Goal: Navigation & Orientation: Find specific page/section

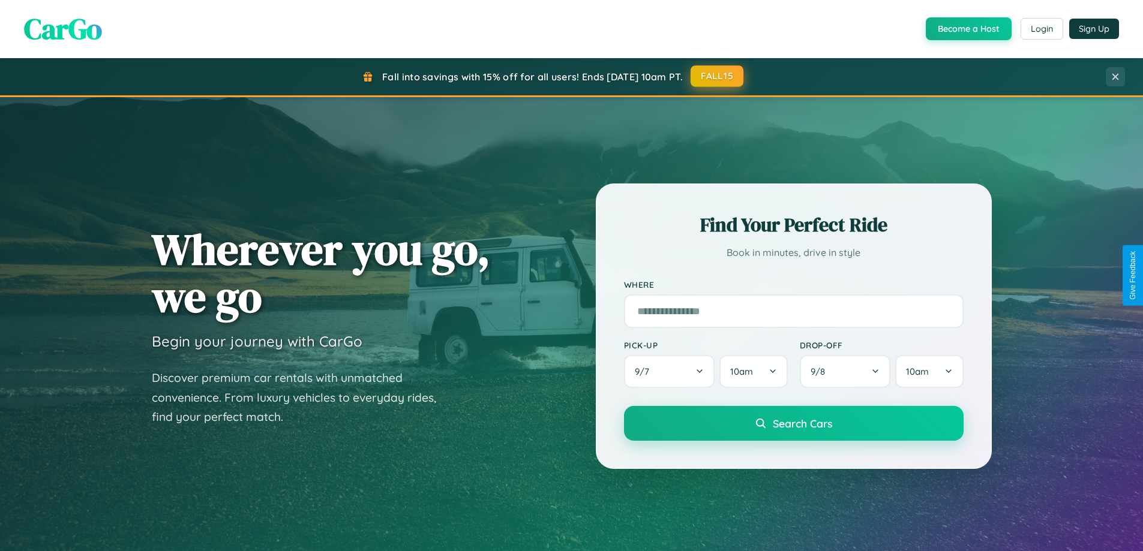
click at [717, 76] on button "FALL15" at bounding box center [716, 76] width 53 height 22
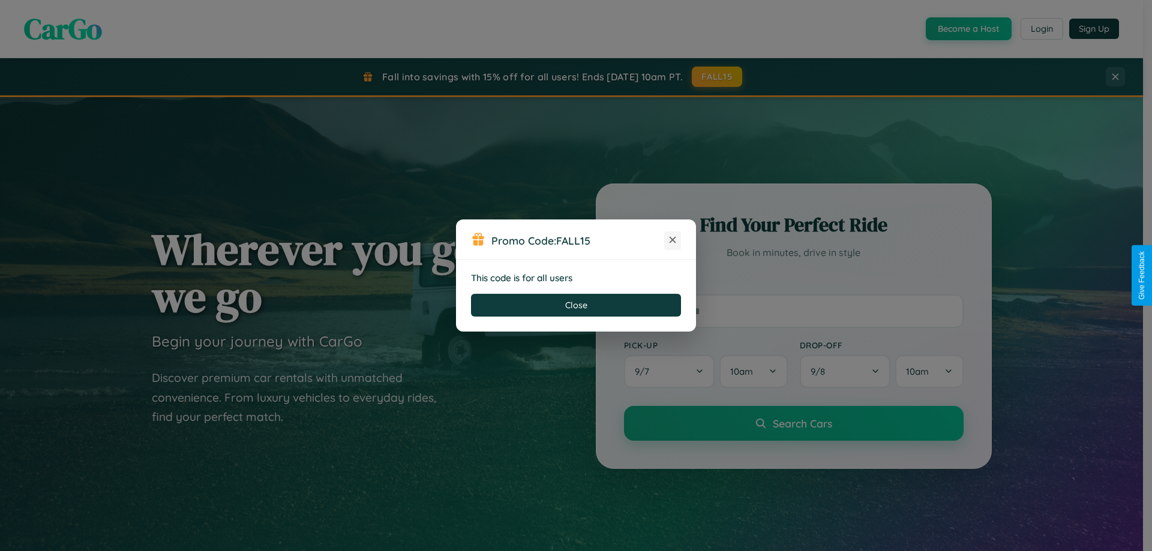
click at [672, 241] on icon at bounding box center [672, 240] width 12 height 12
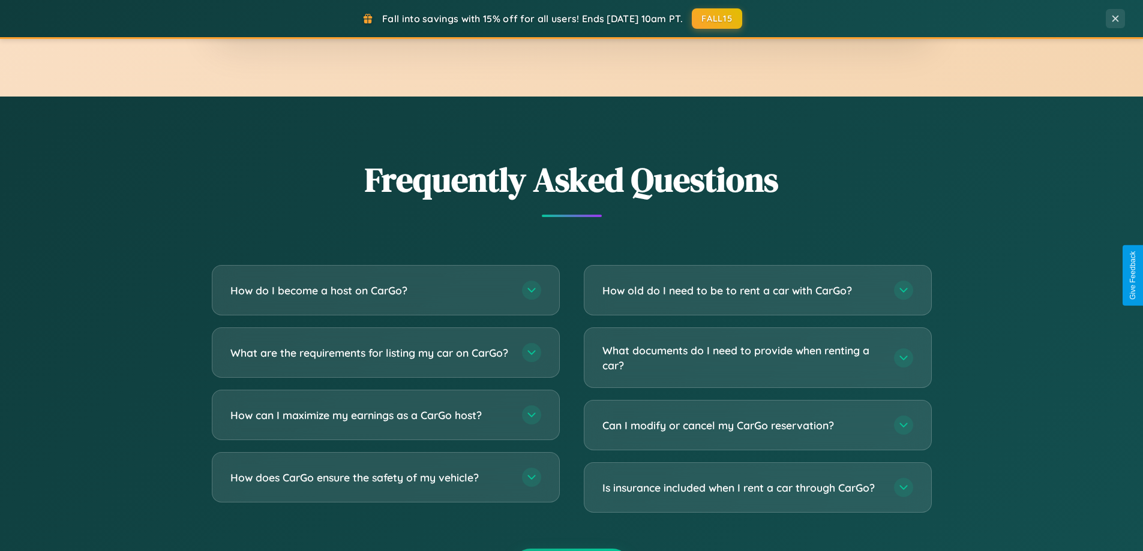
scroll to position [2308, 0]
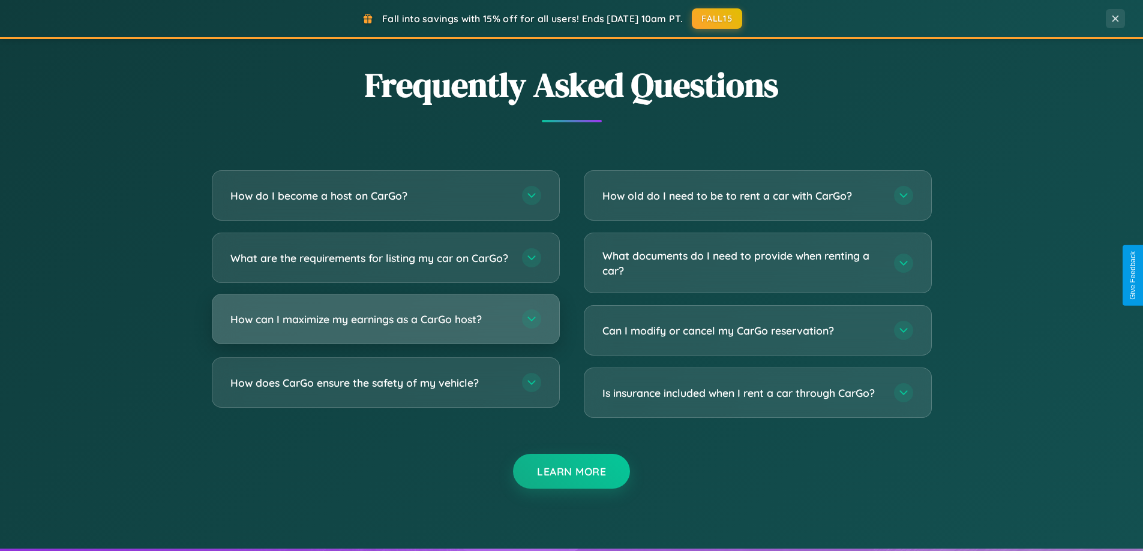
click at [385, 327] on h3 "How can I maximize my earnings as a CarGo host?" at bounding box center [370, 319] width 280 height 15
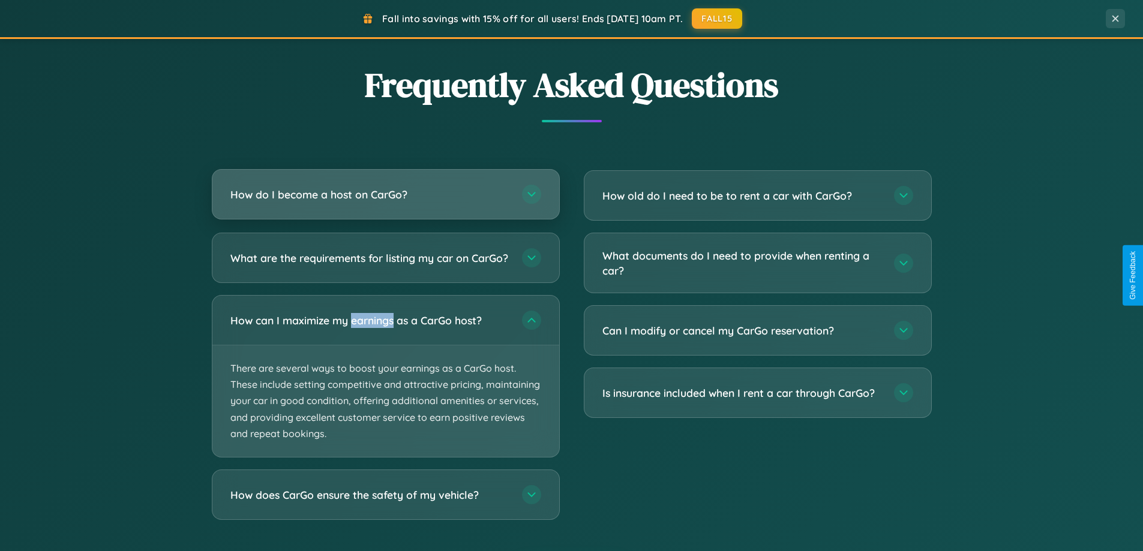
click at [385, 195] on h3 "How do I become a host on CarGo?" at bounding box center [370, 194] width 280 height 15
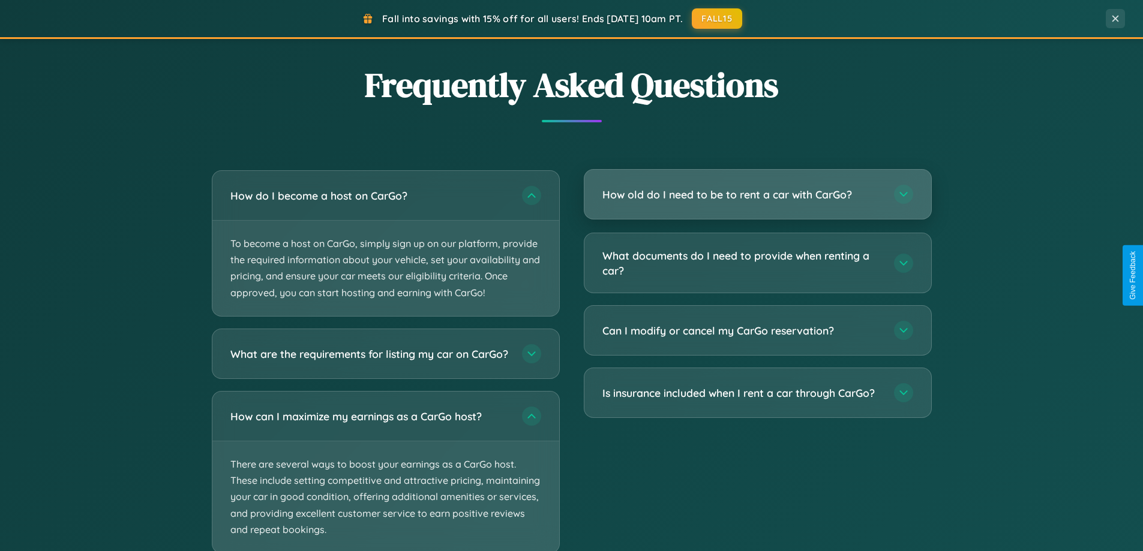
click at [757, 196] on h3 "How old do I need to be to rent a car with CarGo?" at bounding box center [742, 194] width 280 height 15
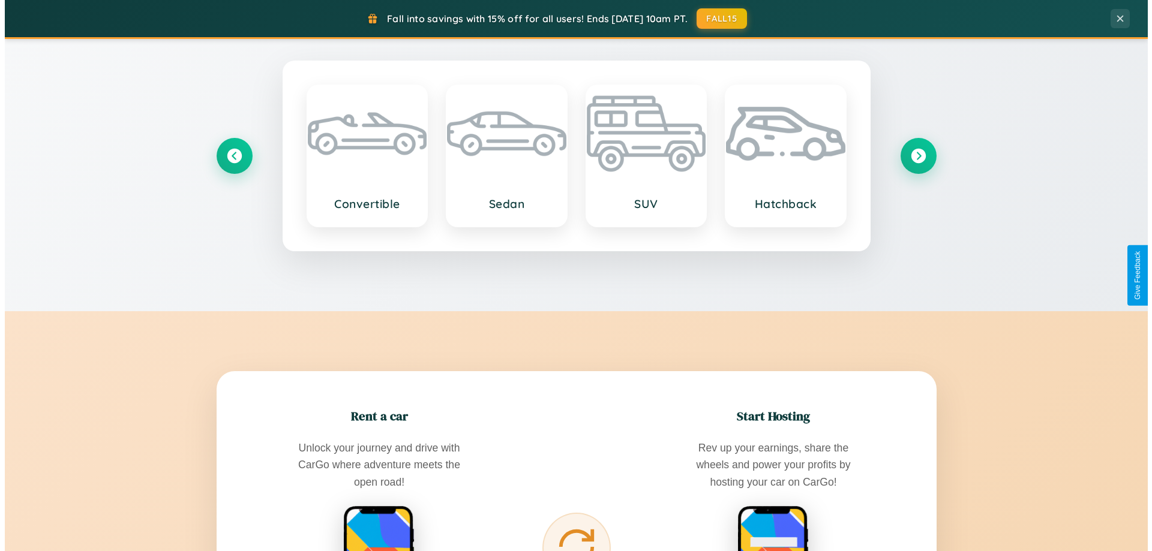
scroll to position [0, 0]
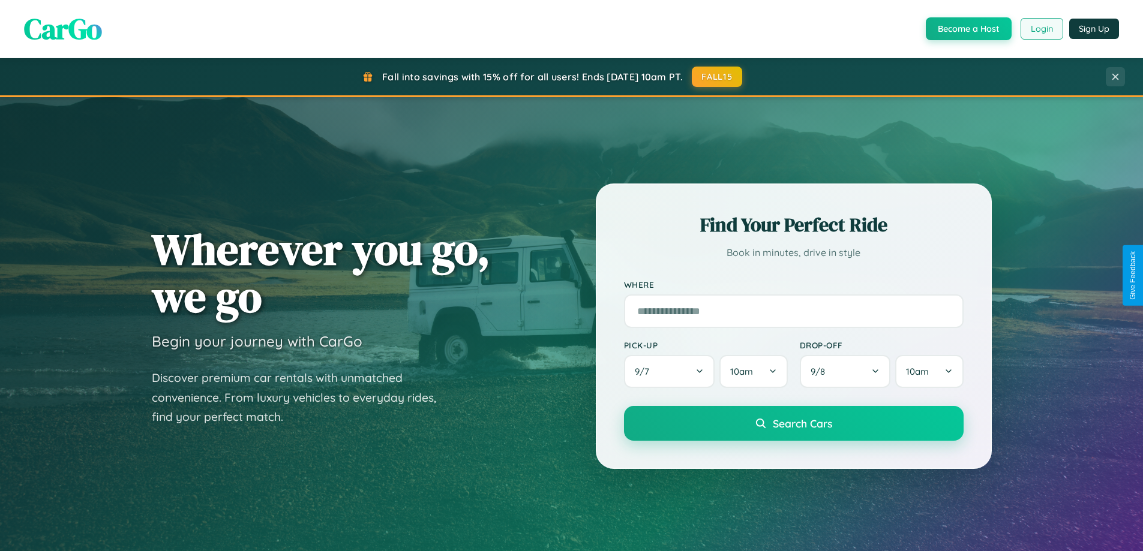
click at [1041, 29] on button "Login" at bounding box center [1041, 29] width 43 height 22
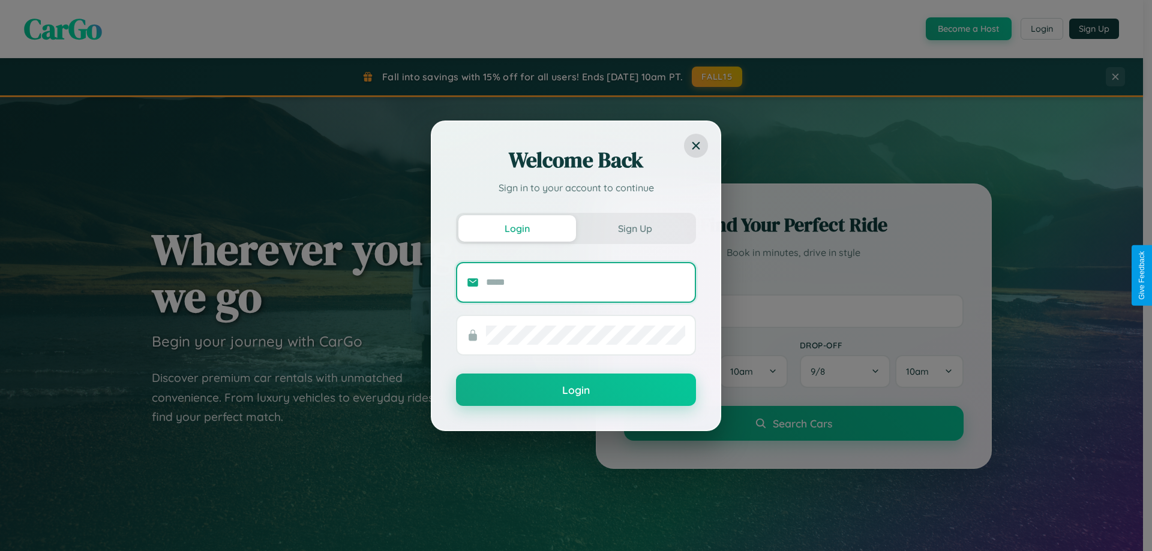
click at [585, 282] on input "text" at bounding box center [585, 282] width 199 height 19
type input "**********"
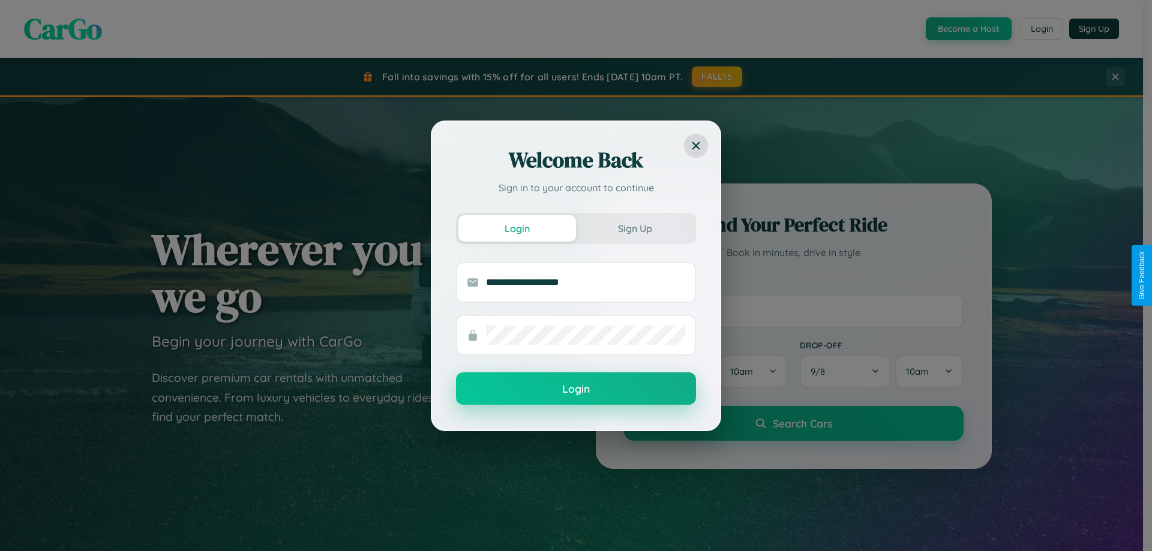
click at [576, 389] on button "Login" at bounding box center [576, 388] width 240 height 32
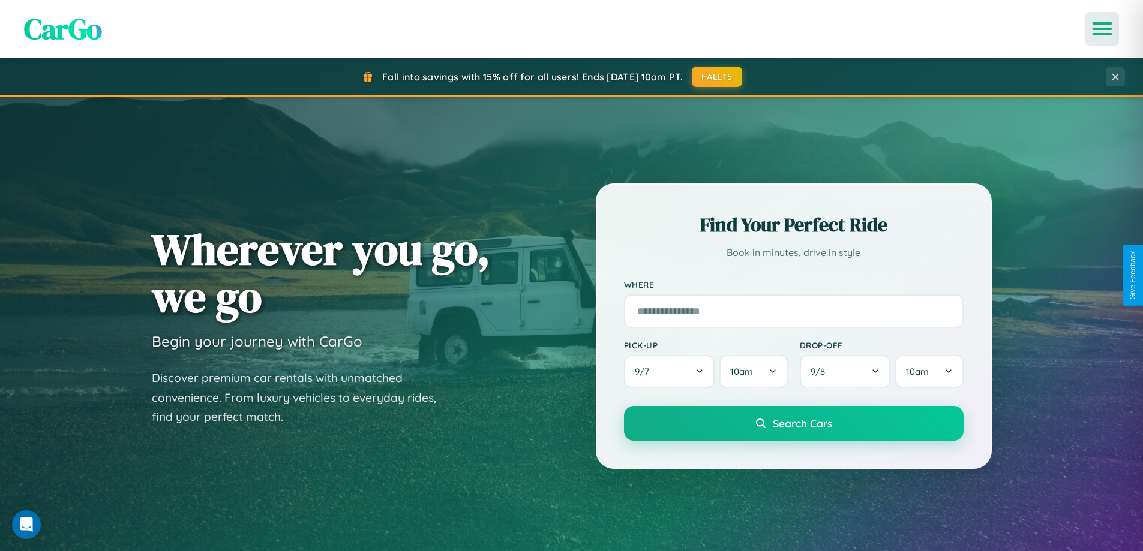
click at [1102, 29] on icon "Open menu" at bounding box center [1101, 28] width 17 height 11
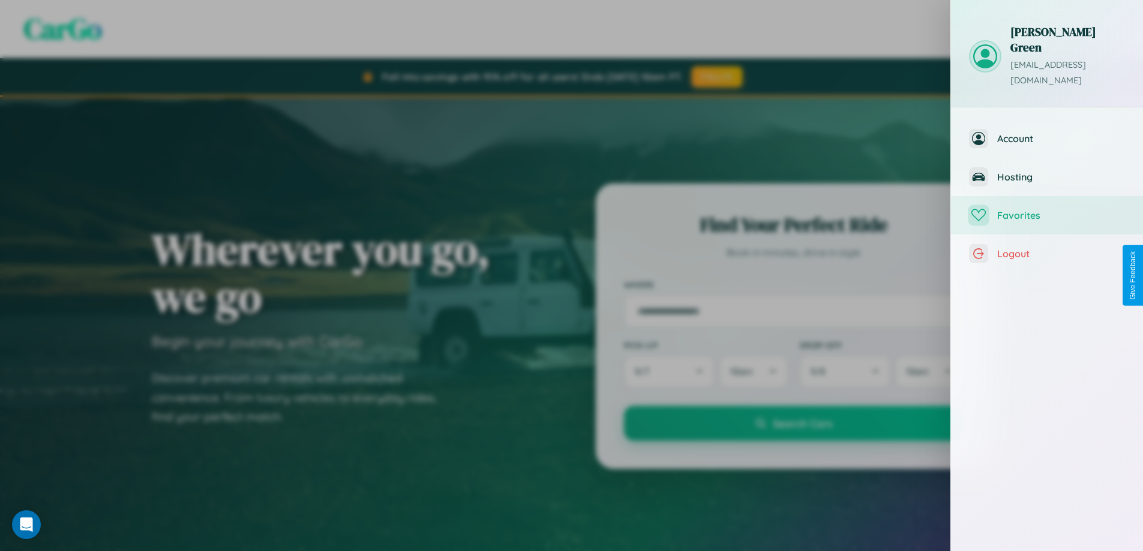
click at [1047, 209] on span "Favorites" at bounding box center [1061, 215] width 128 height 12
